Goal: Transaction & Acquisition: Purchase product/service

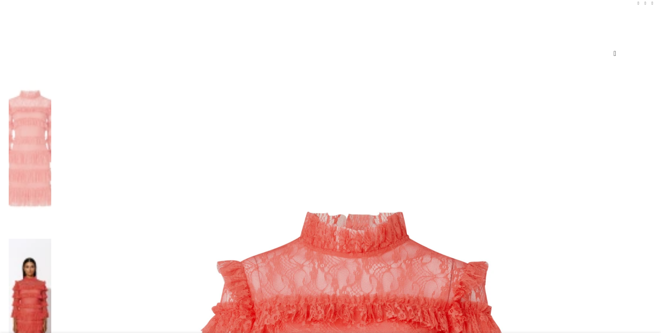
scroll to position [70, 0]
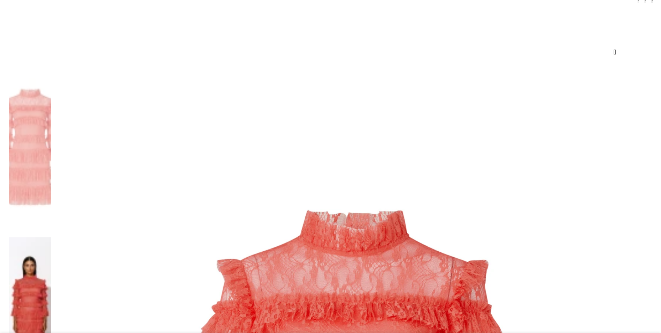
click at [51, 237] on img at bounding box center [30, 324] width 43 height 174
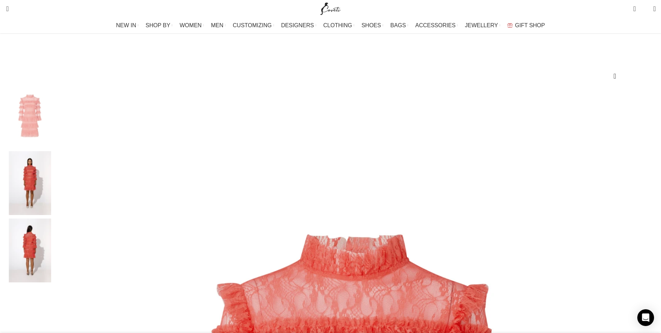
scroll to position [0, 0]
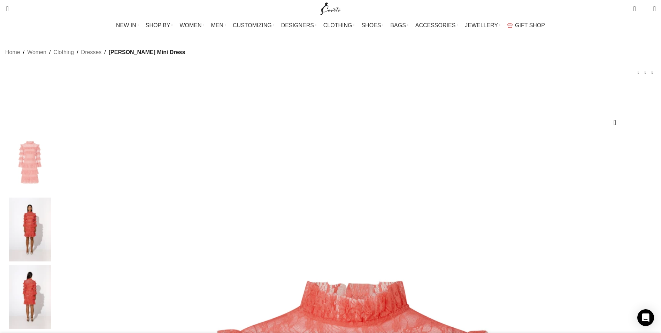
drag, startPoint x: 559, startPoint y: 111, endPoint x: 406, endPoint y: 105, distance: 153.2
copy div "[PERSON_NAME] Mini Dress"
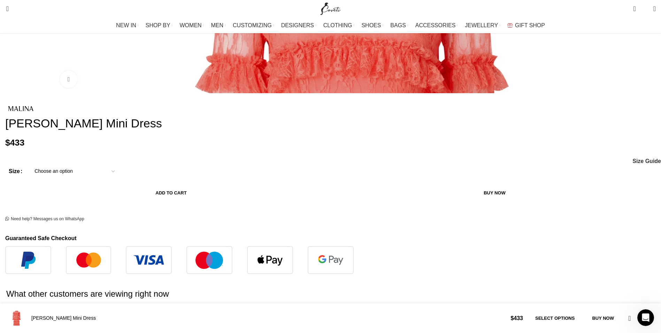
scroll to position [0, 587]
click at [0, 0] on link "wear red" at bounding box center [0, 0] width 0 height 0
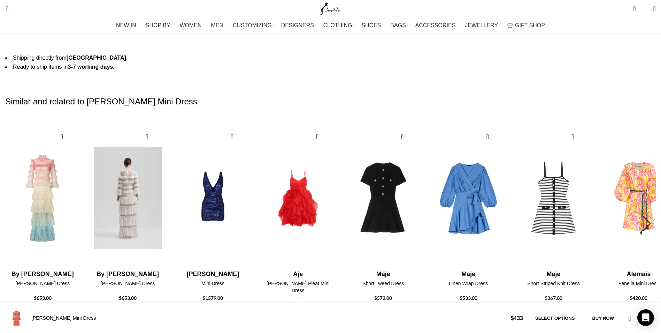
scroll to position [0, 220]
